Goal: Use online tool/utility: Use online tool/utility

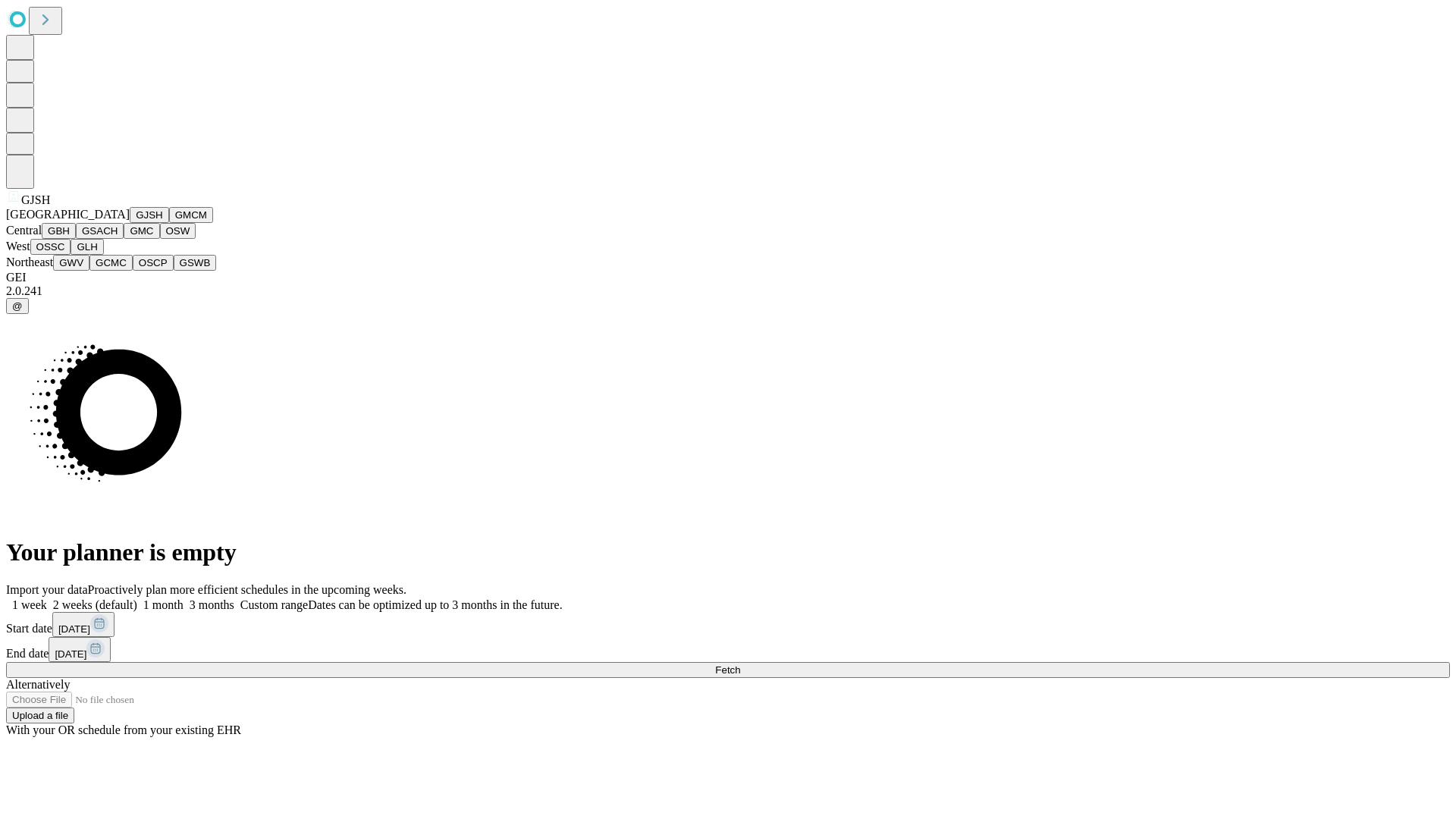
click at [130, 223] on button "GJSH" at bounding box center [150, 215] width 40 height 16
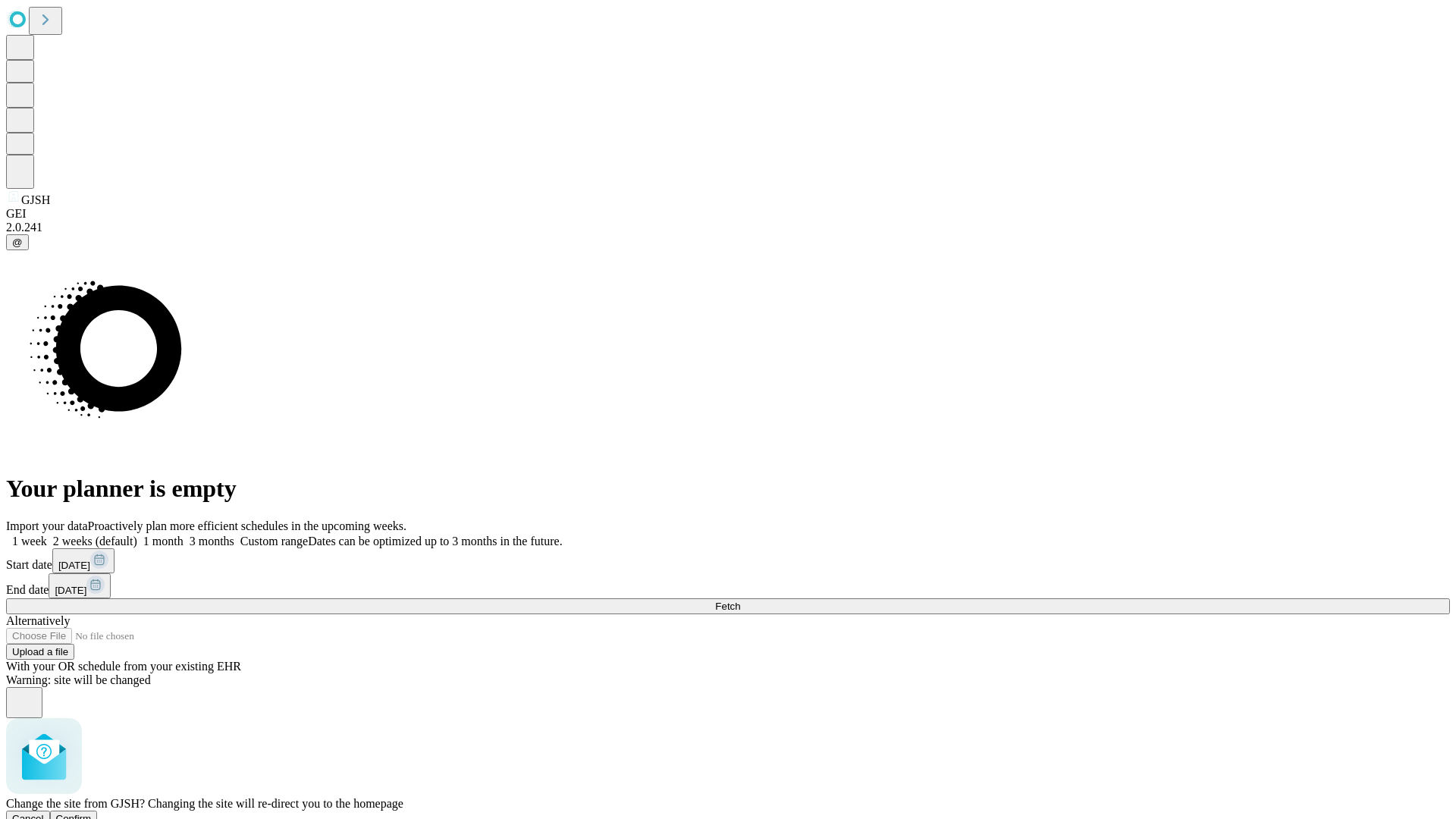
click at [91, 812] on span "Confirm" at bounding box center [74, 818] width 36 height 11
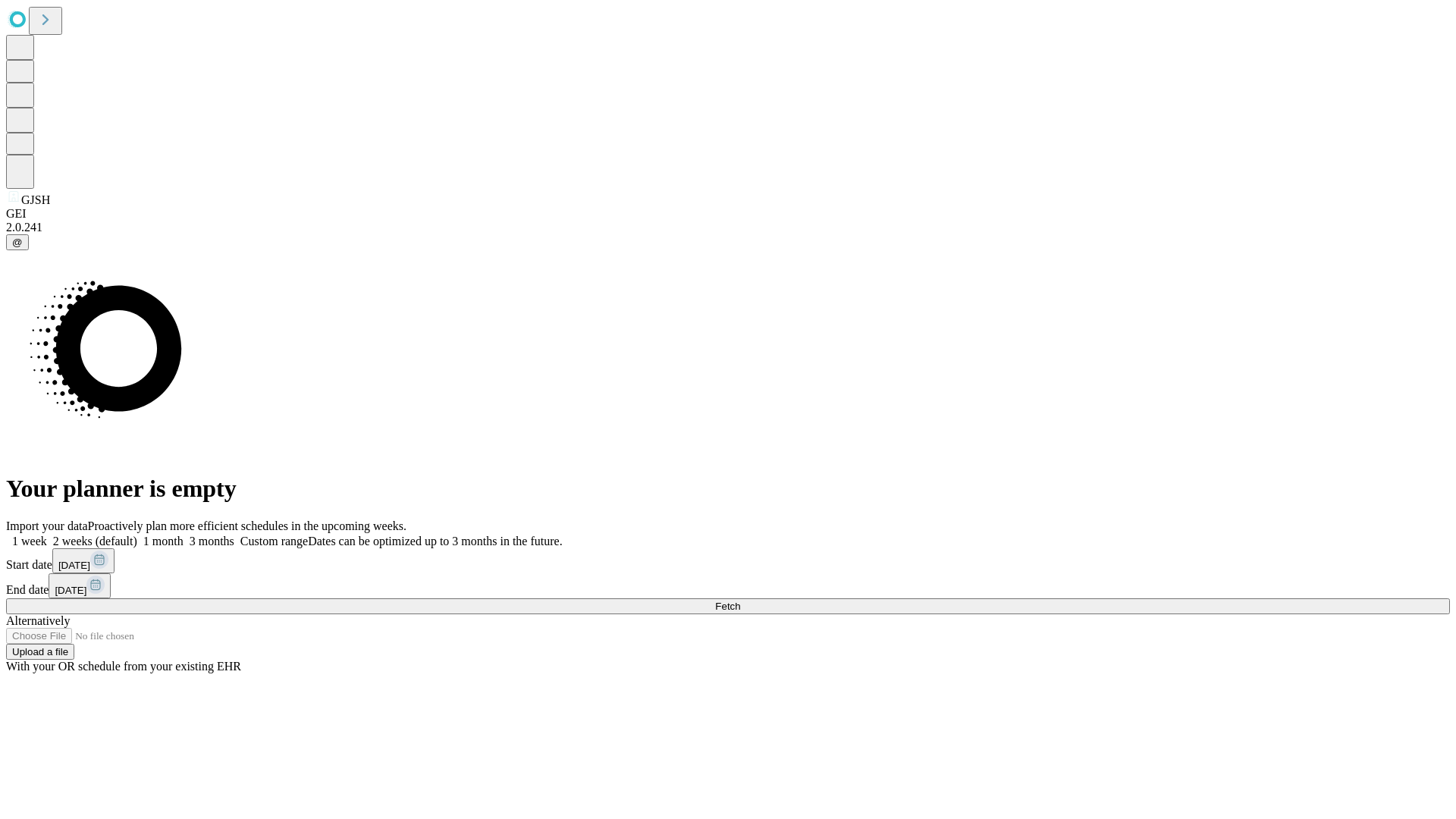
click at [184, 535] on label "1 month" at bounding box center [160, 541] width 46 height 13
click at [740, 601] on span "Fetch" at bounding box center [727, 606] width 25 height 11
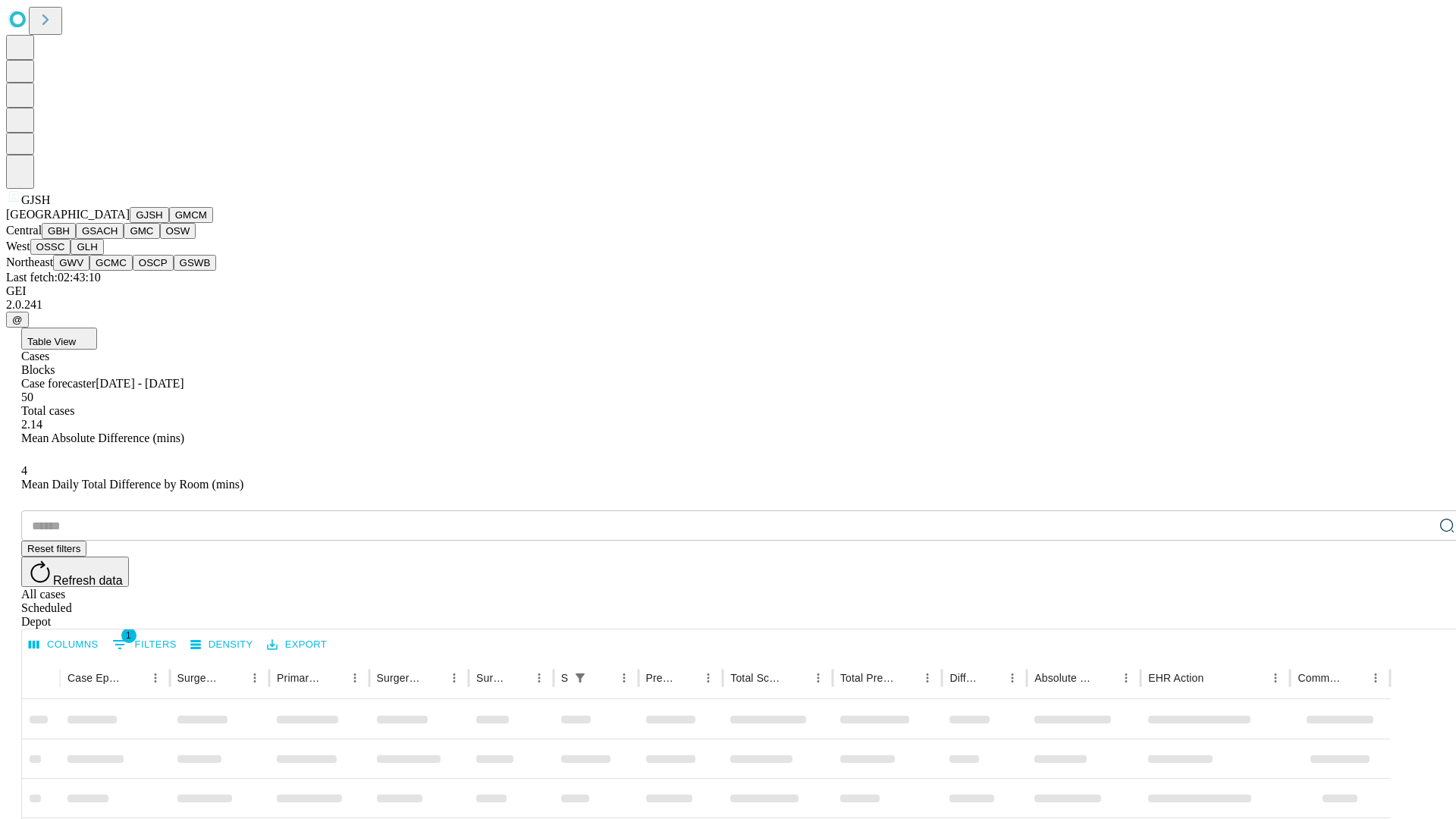
click at [170, 223] on button "GMCM" at bounding box center [191, 215] width 44 height 16
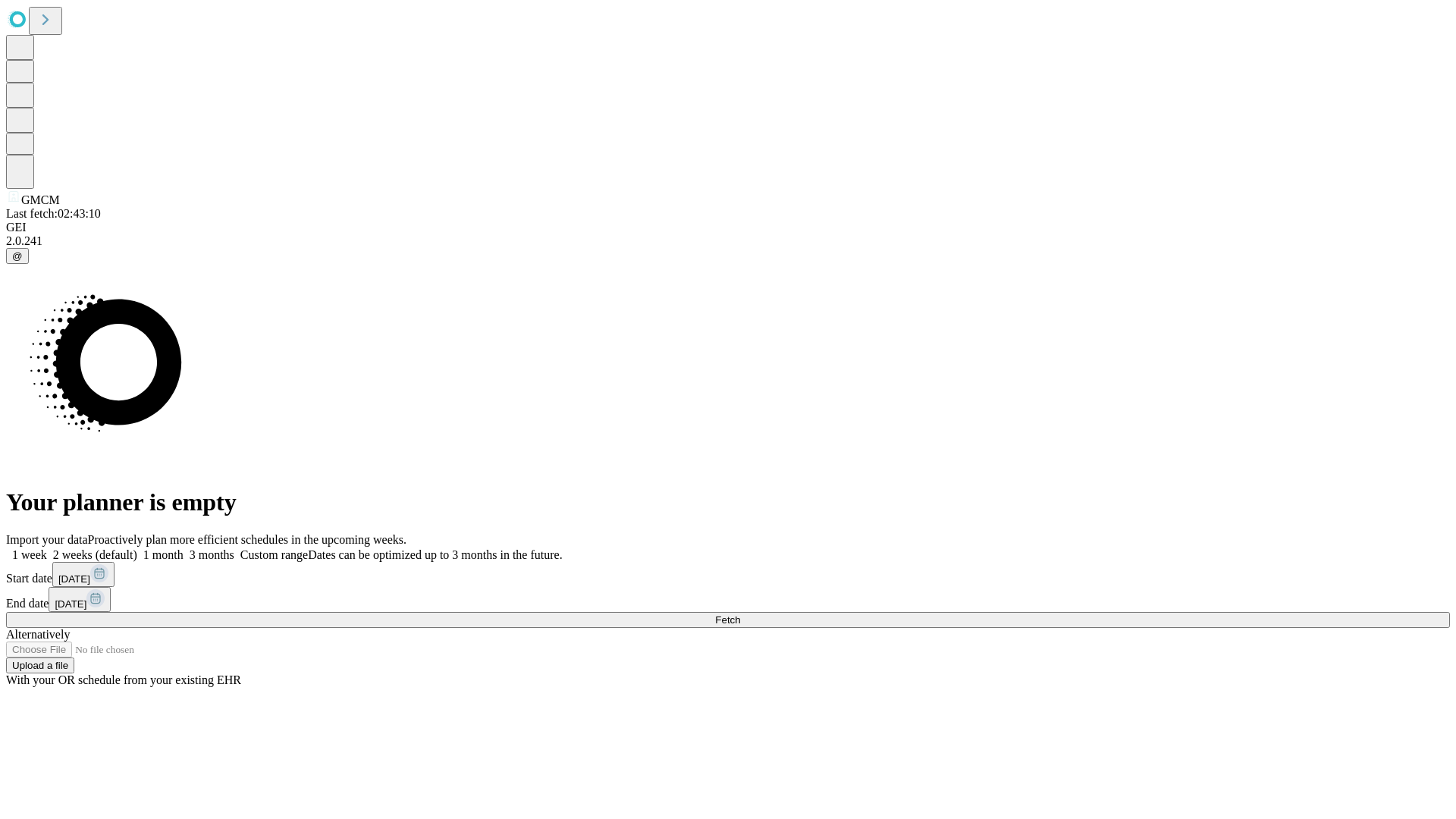
click at [184, 548] on label "1 month" at bounding box center [160, 554] width 46 height 13
click at [740, 614] on span "Fetch" at bounding box center [727, 619] width 25 height 11
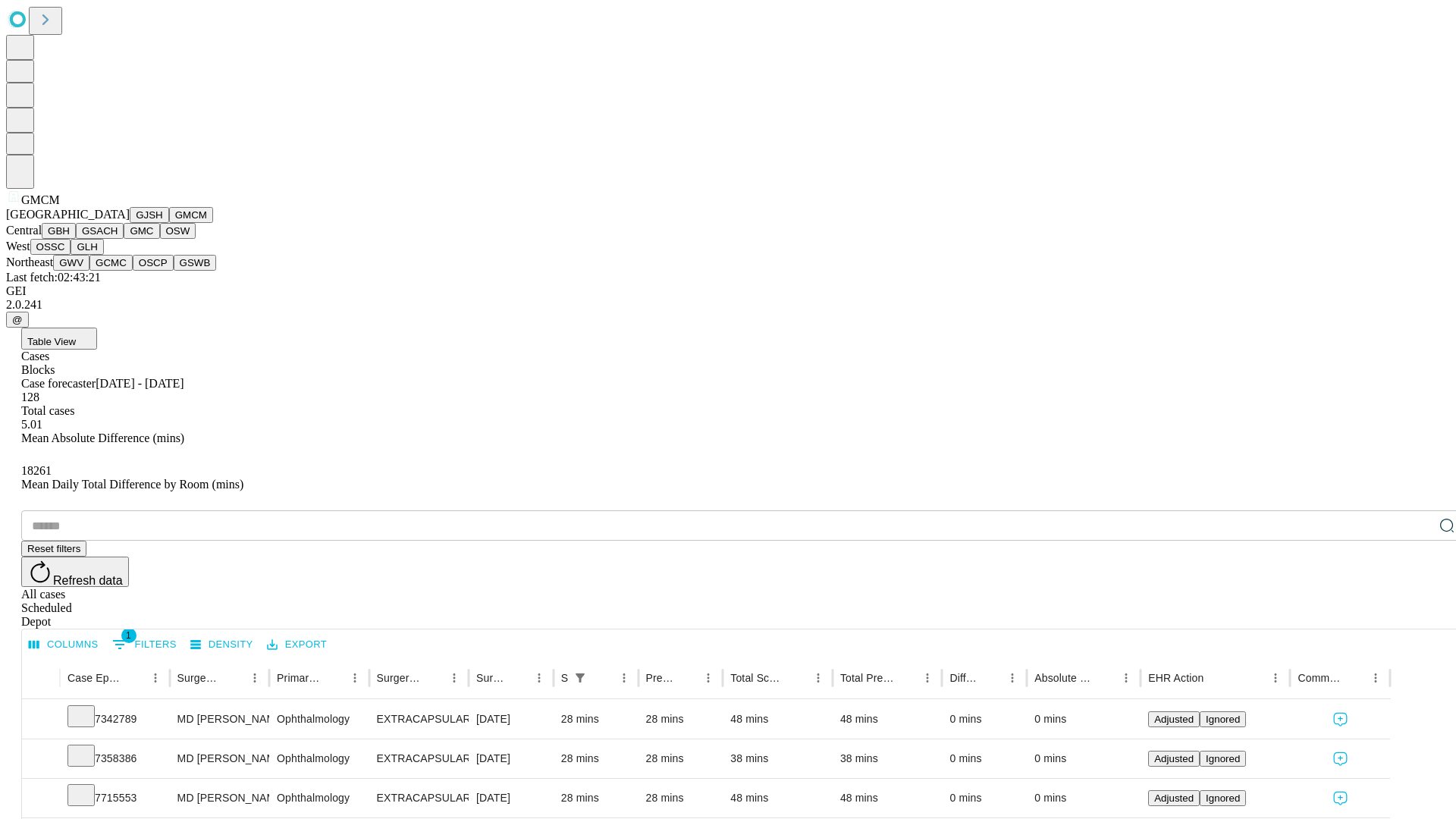
click at [76, 239] on button "GBH" at bounding box center [58, 231] width 34 height 16
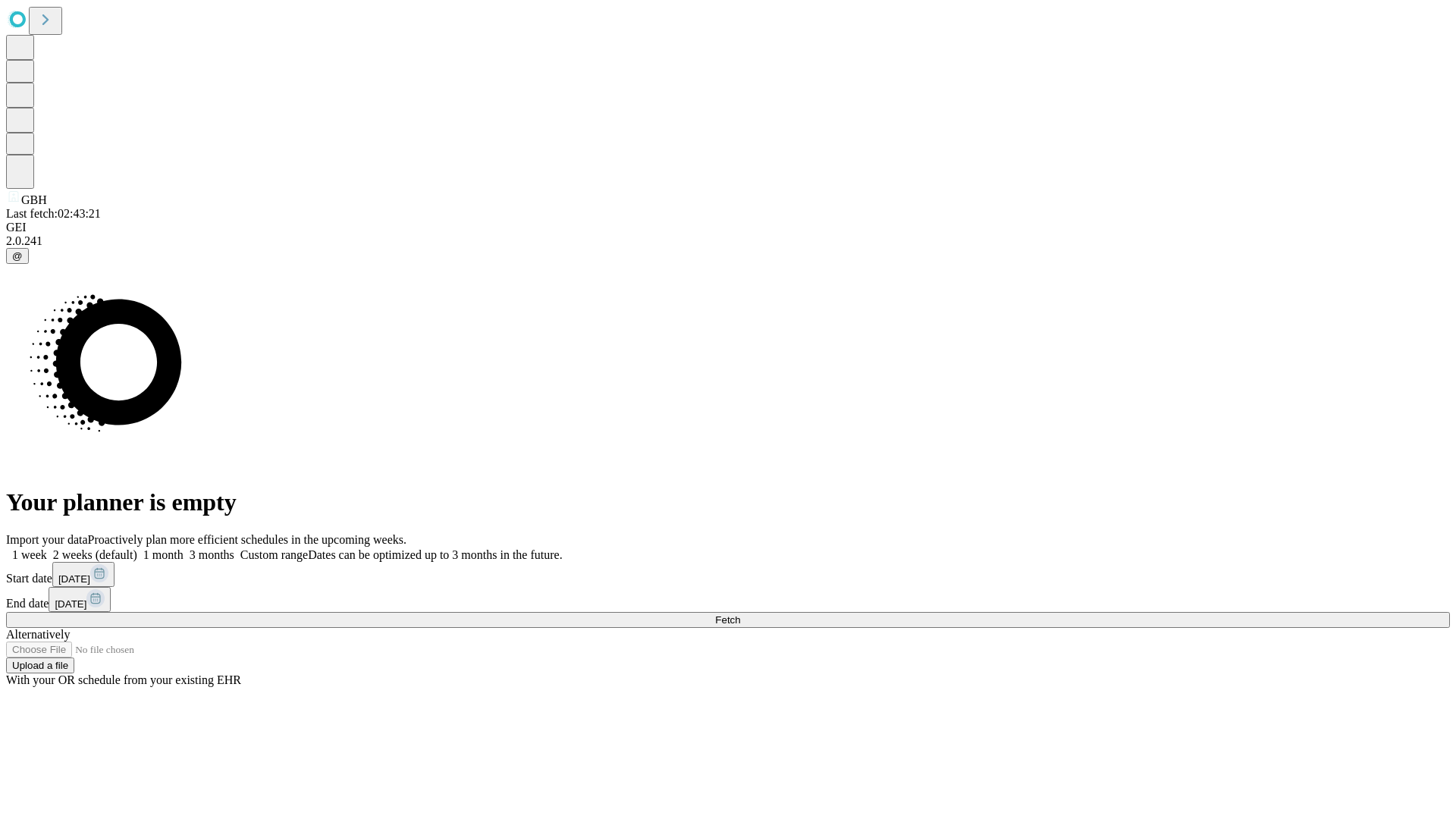
click at [740, 614] on span "Fetch" at bounding box center [727, 619] width 25 height 11
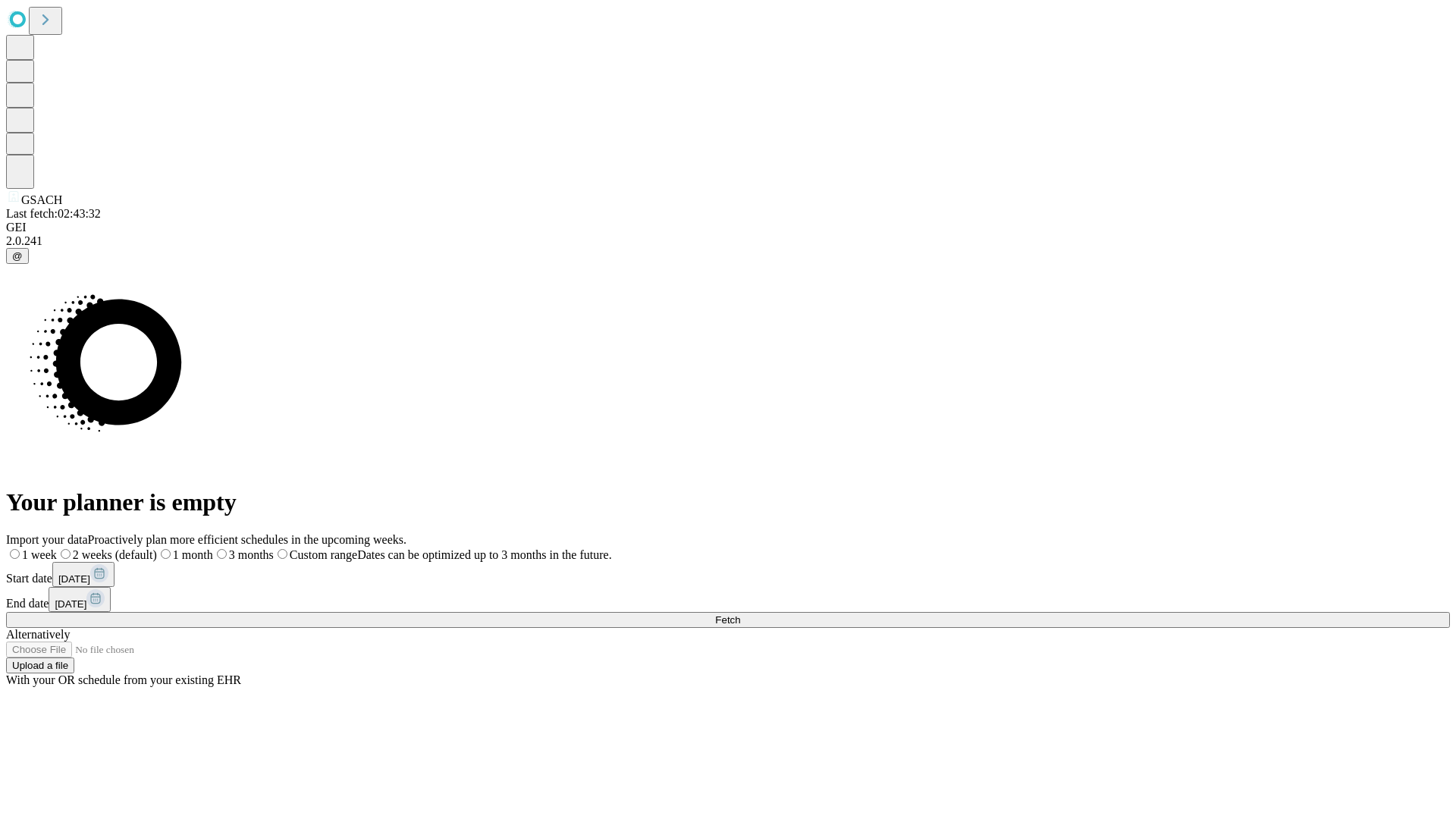
click at [740, 614] on span "Fetch" at bounding box center [727, 619] width 25 height 11
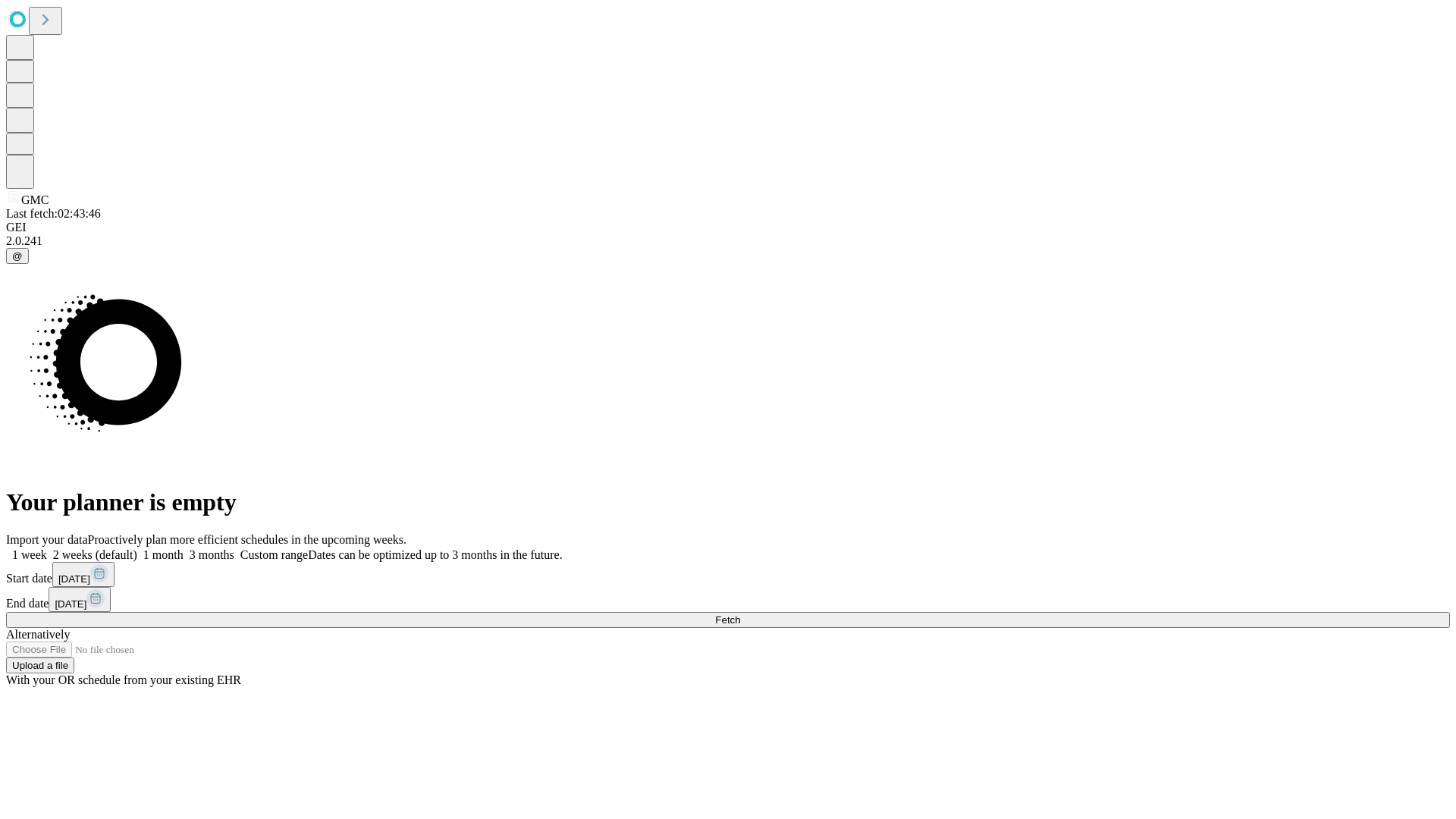
click at [184, 548] on label "1 month" at bounding box center [160, 554] width 46 height 13
click at [740, 614] on span "Fetch" at bounding box center [727, 619] width 25 height 11
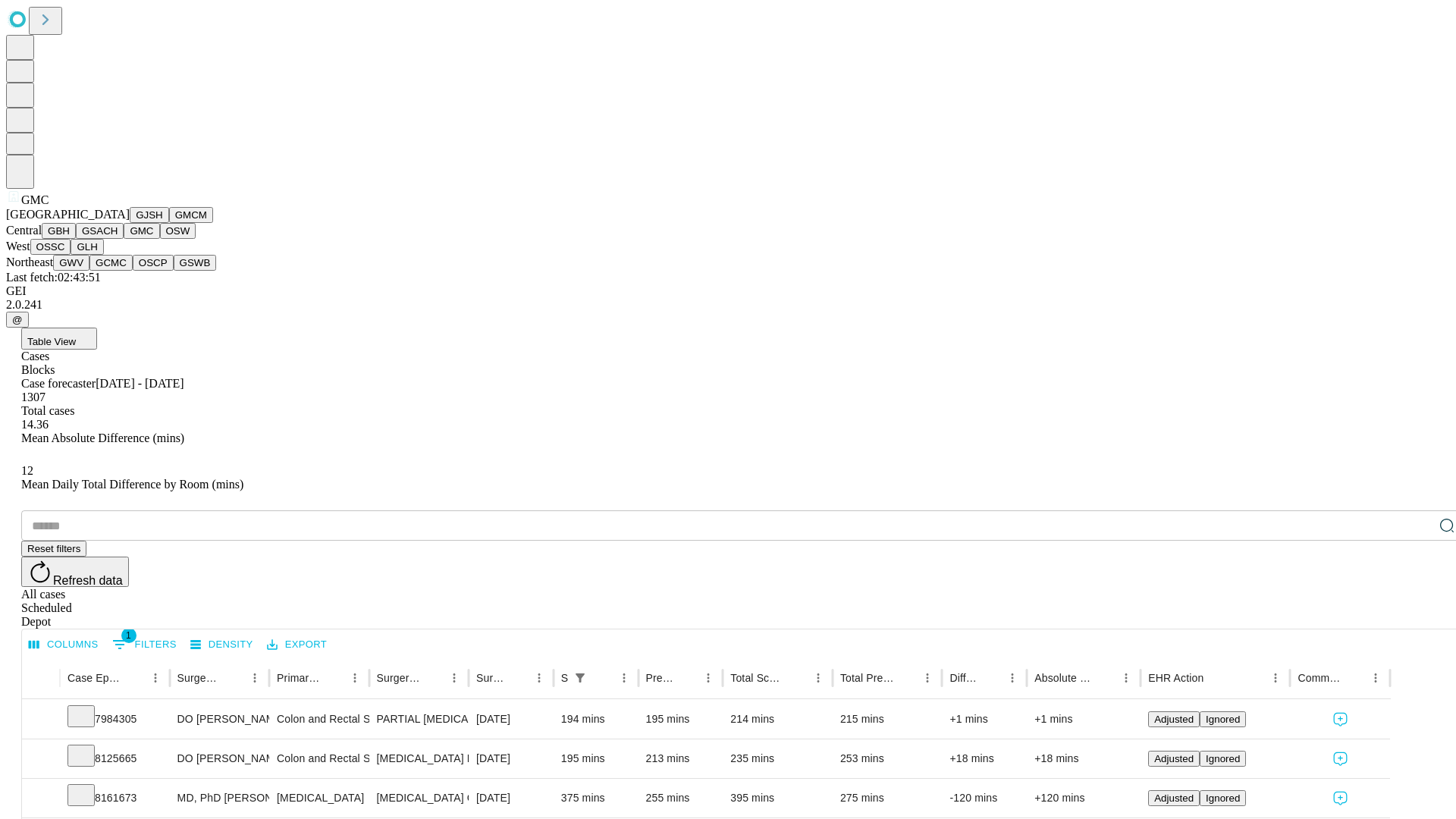
click at [160, 239] on button "OSW" at bounding box center [178, 231] width 37 height 16
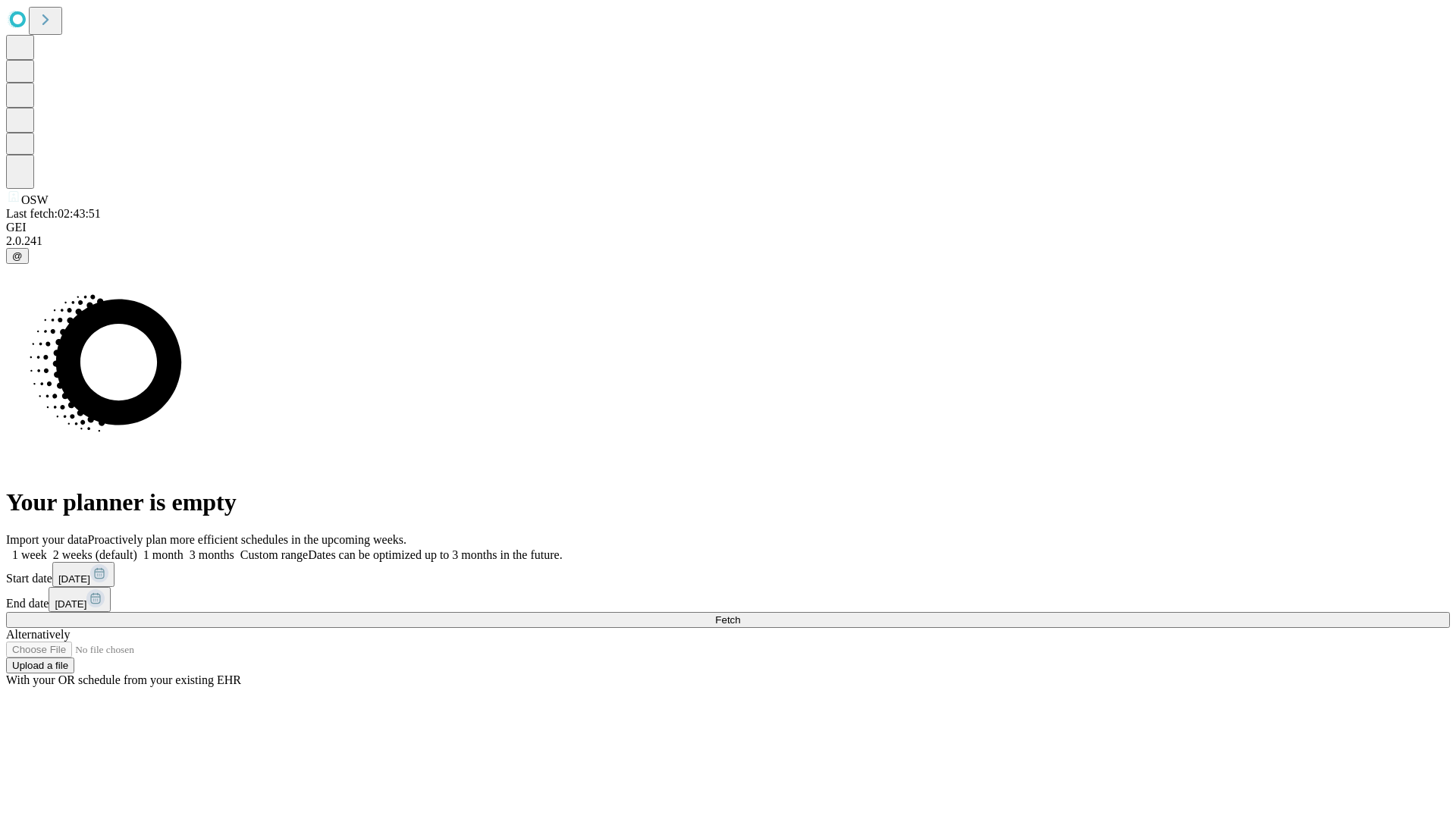
click at [184, 548] on label "1 month" at bounding box center [160, 554] width 46 height 13
click at [740, 614] on span "Fetch" at bounding box center [727, 619] width 25 height 11
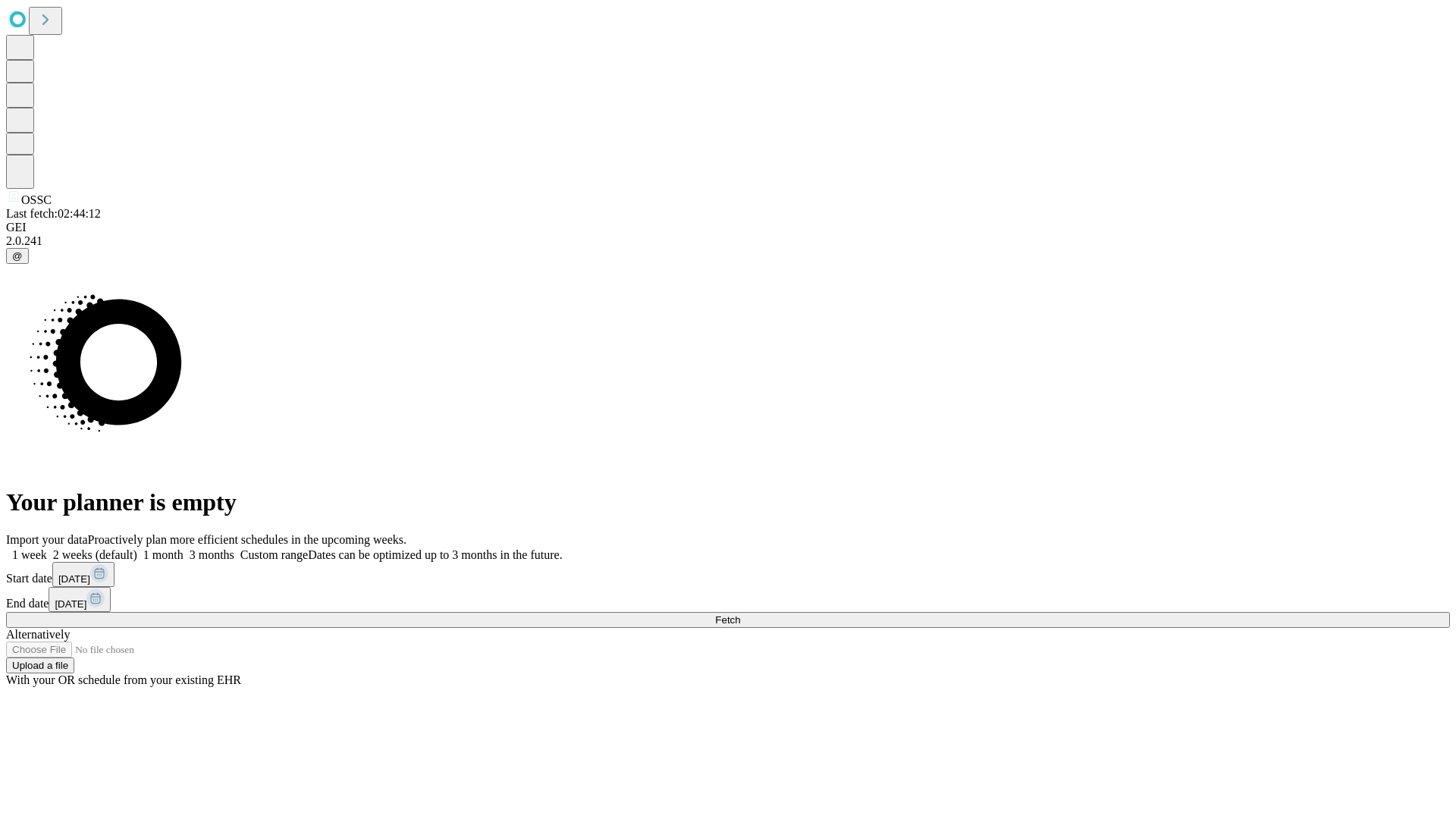
click at [184, 548] on label "1 month" at bounding box center [160, 554] width 46 height 13
click at [740, 614] on span "Fetch" at bounding box center [727, 619] width 25 height 11
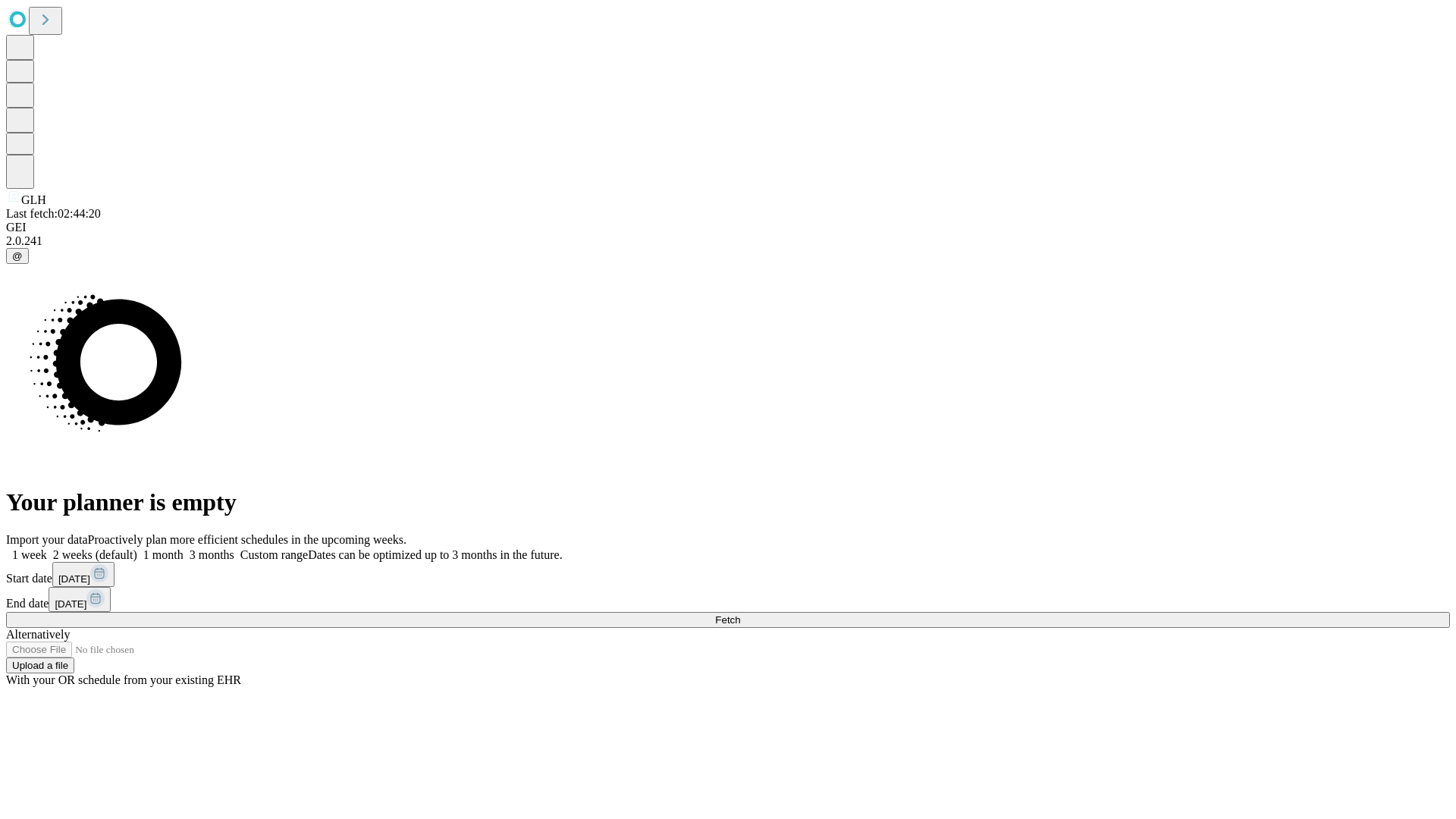
click at [184, 548] on label "1 month" at bounding box center [160, 554] width 46 height 13
click at [740, 614] on span "Fetch" at bounding box center [727, 619] width 25 height 11
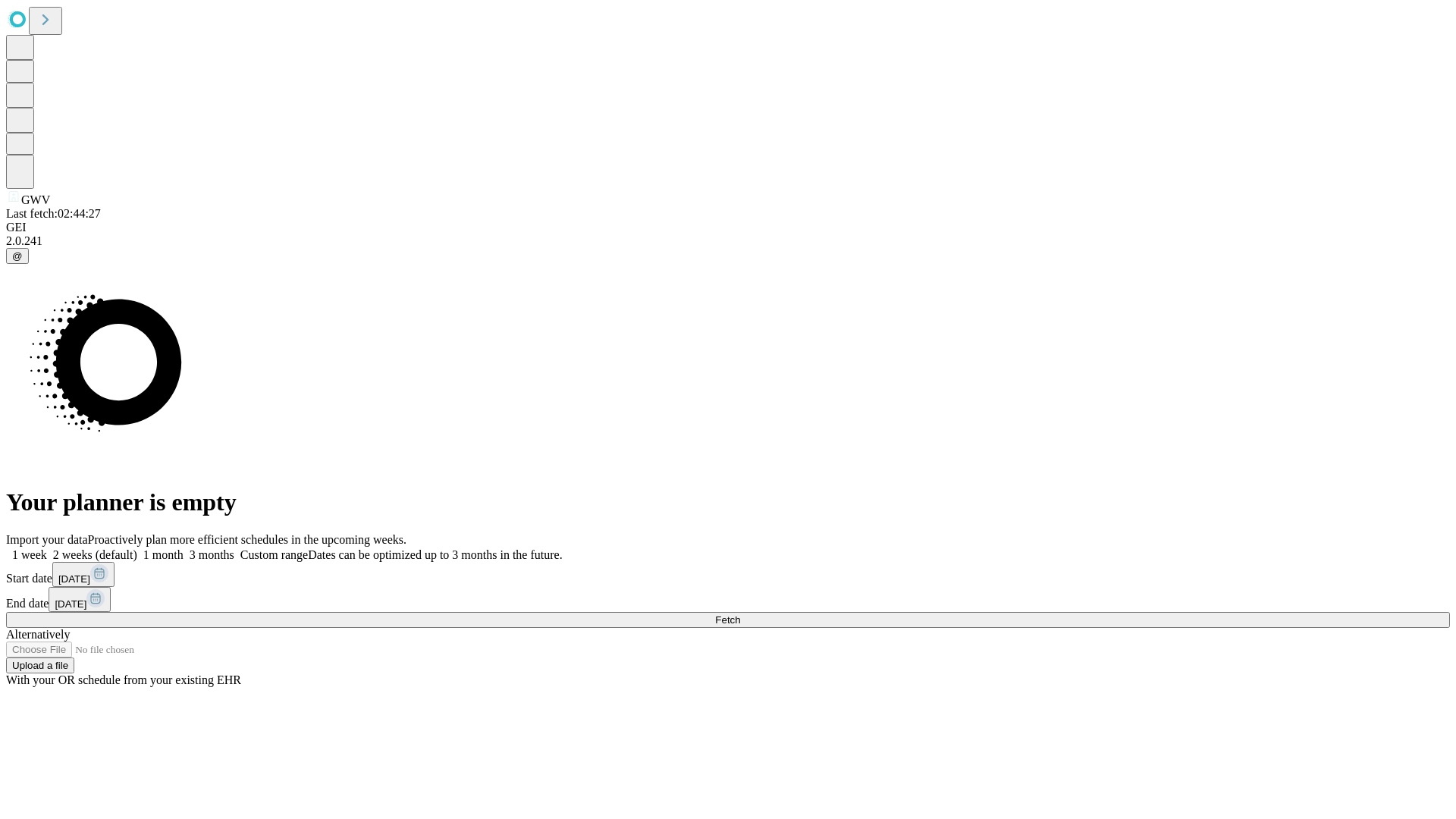
click at [184, 548] on label "1 month" at bounding box center [160, 554] width 46 height 13
click at [740, 614] on span "Fetch" at bounding box center [727, 619] width 25 height 11
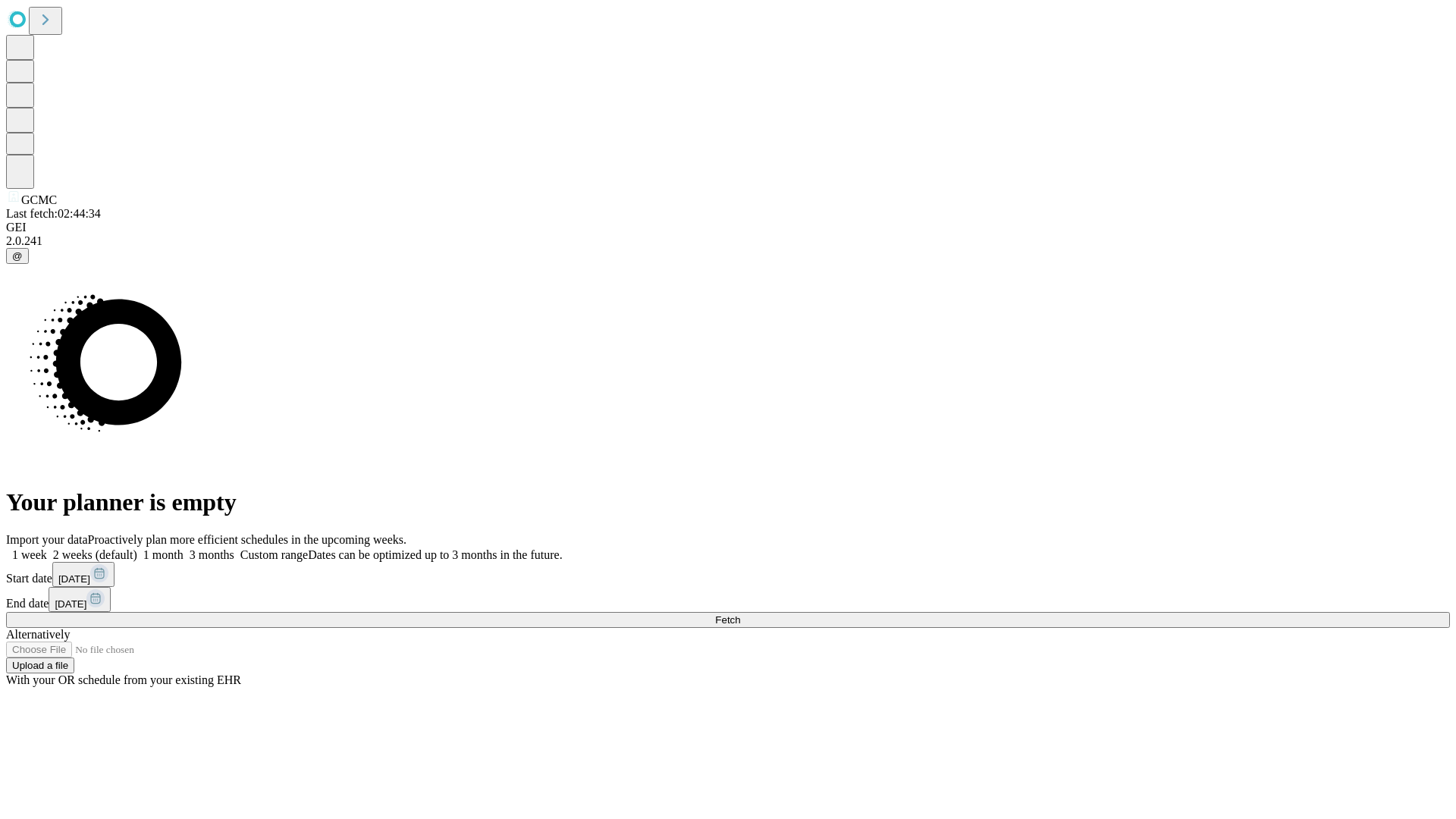
click at [184, 548] on label "1 month" at bounding box center [160, 554] width 46 height 13
click at [740, 614] on span "Fetch" at bounding box center [727, 619] width 25 height 11
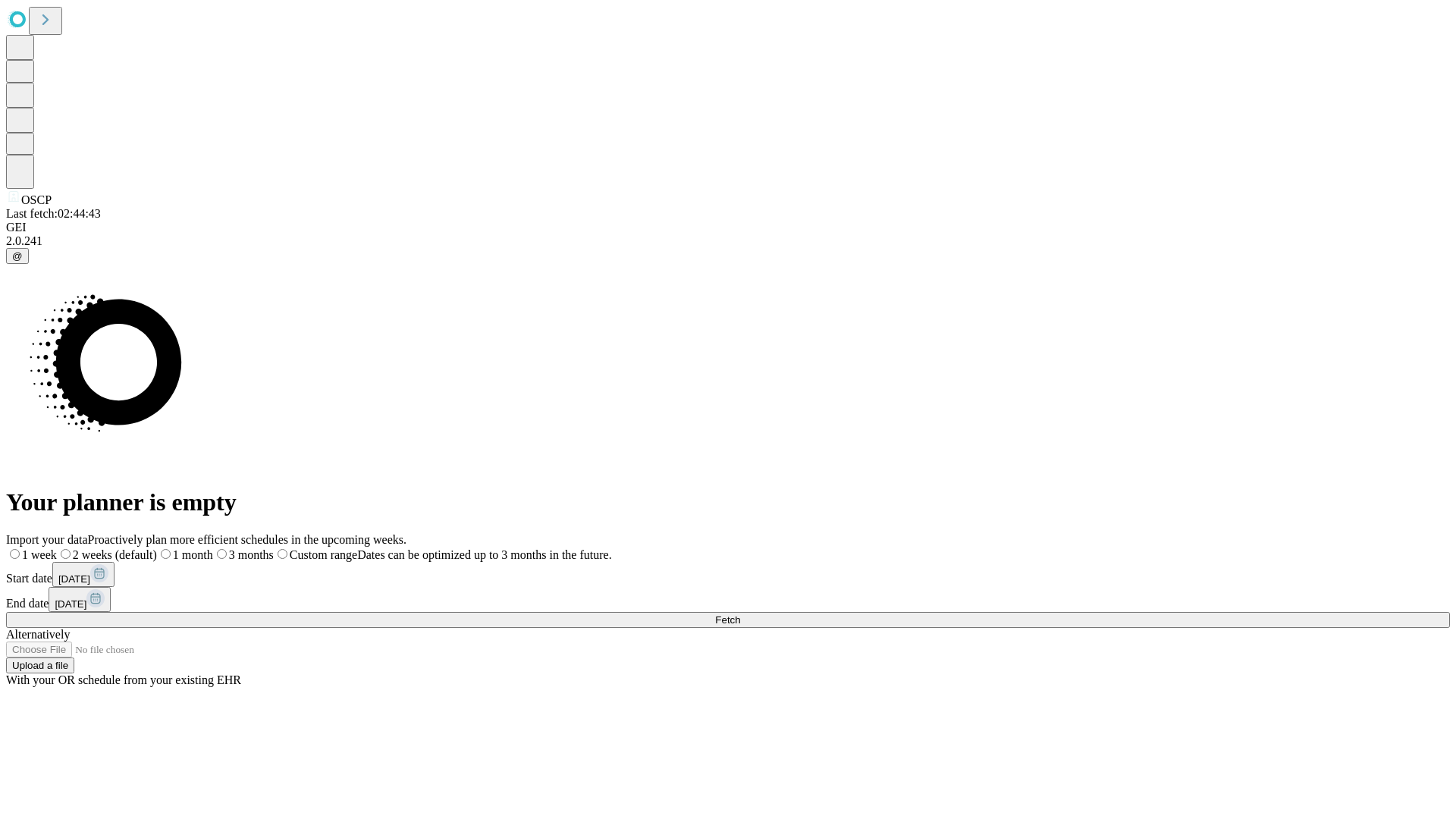
click at [213, 548] on label "1 month" at bounding box center [186, 554] width 57 height 13
click at [740, 614] on span "Fetch" at bounding box center [727, 619] width 25 height 11
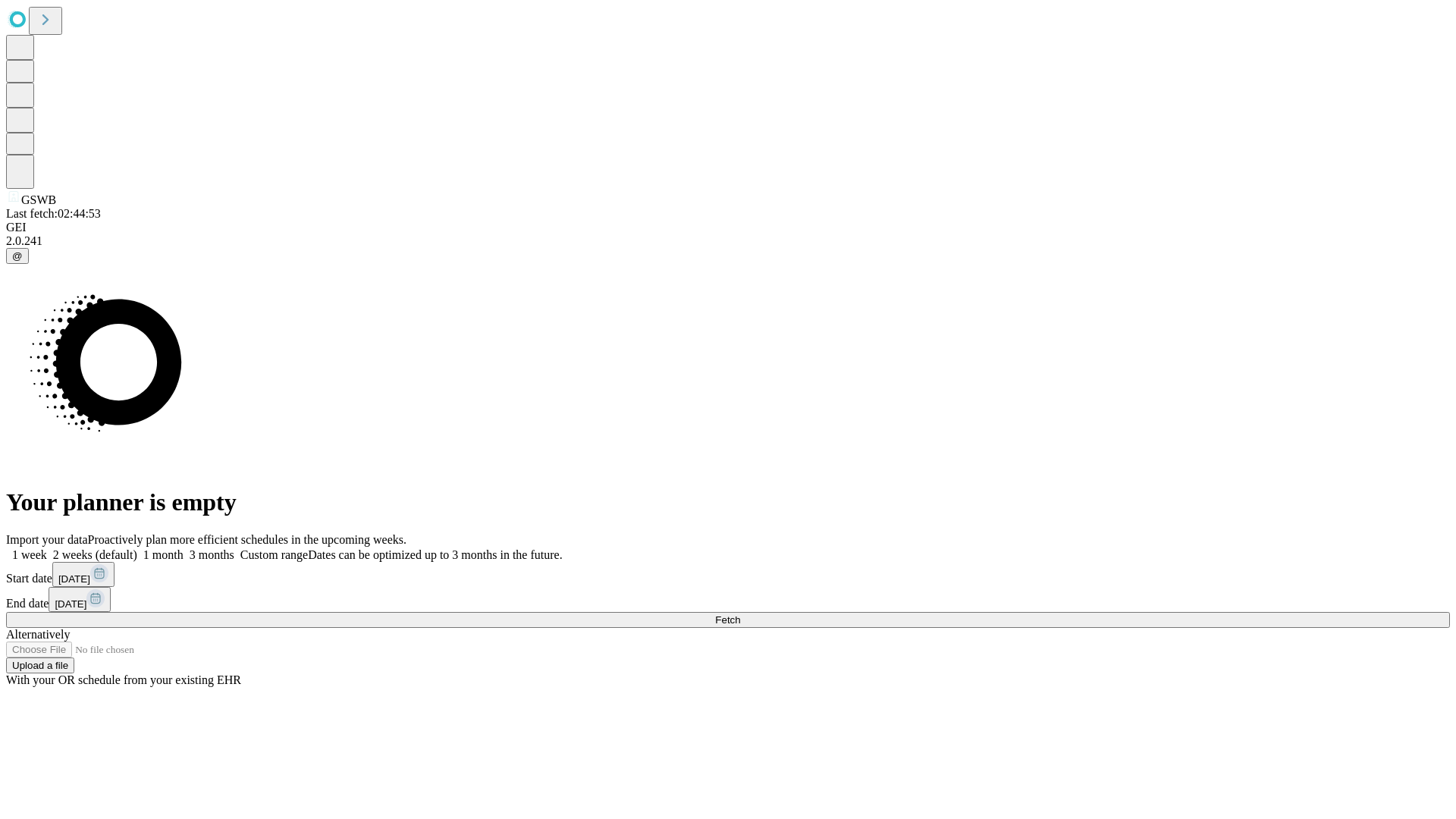
click at [184, 548] on label "1 month" at bounding box center [160, 554] width 46 height 13
click at [740, 614] on span "Fetch" at bounding box center [727, 619] width 25 height 11
